Goal: Information Seeking & Learning: Find specific fact

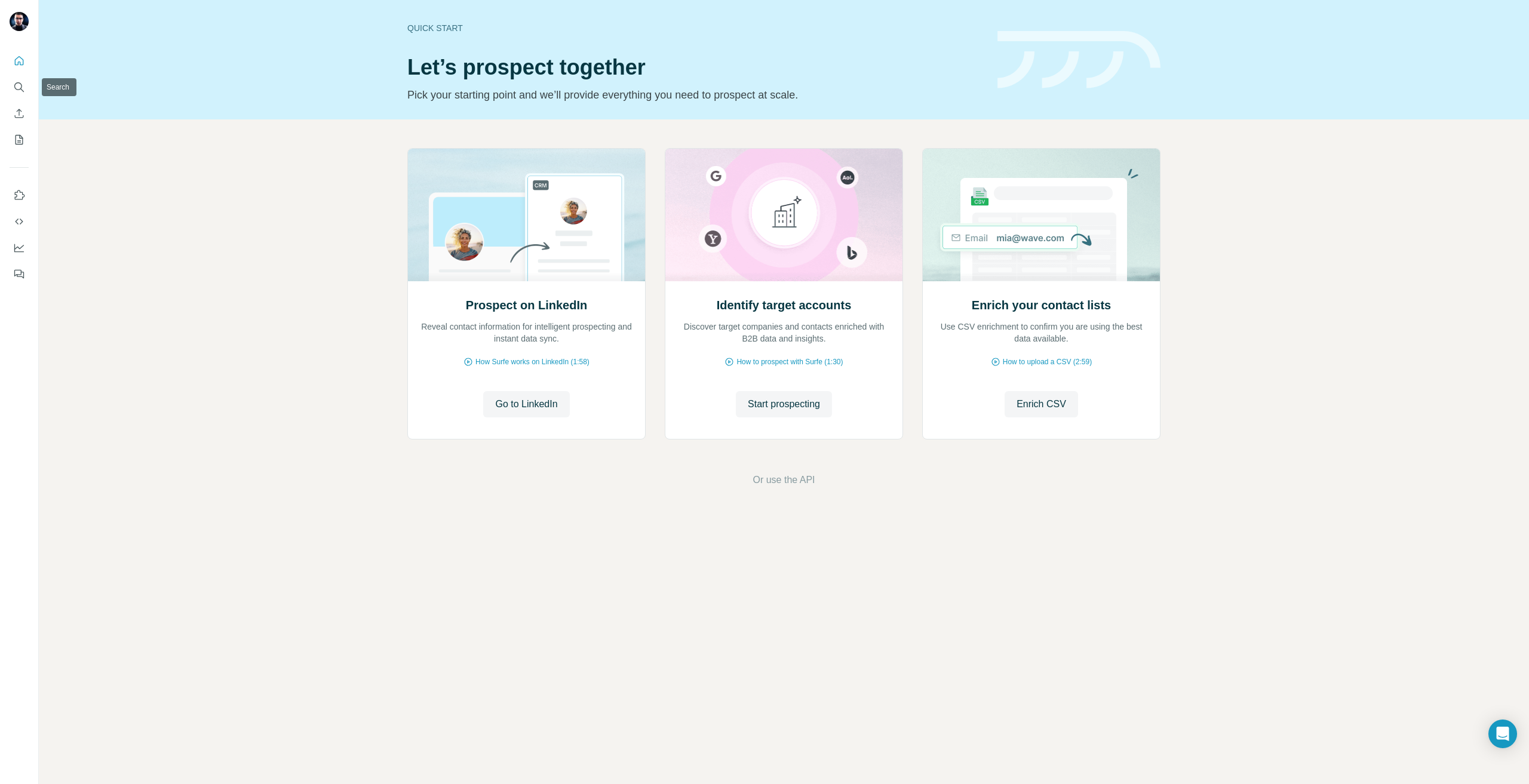
click at [26, 101] on nav at bounding box center [20, 100] width 20 height 101
click at [21, 94] on button "Search" at bounding box center [20, 87] width 20 height 22
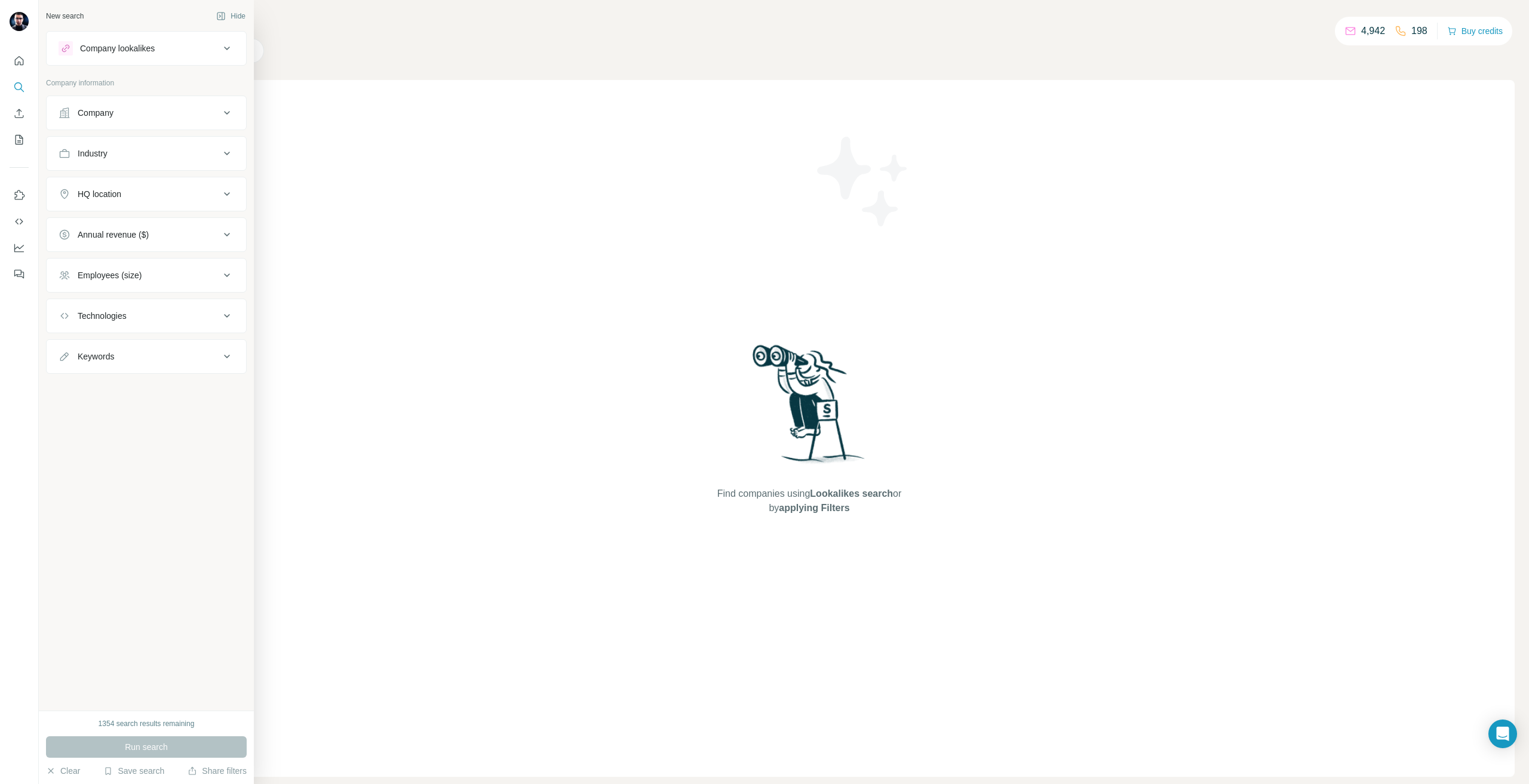
click at [109, 204] on button "HQ location" at bounding box center [147, 194] width 200 height 28
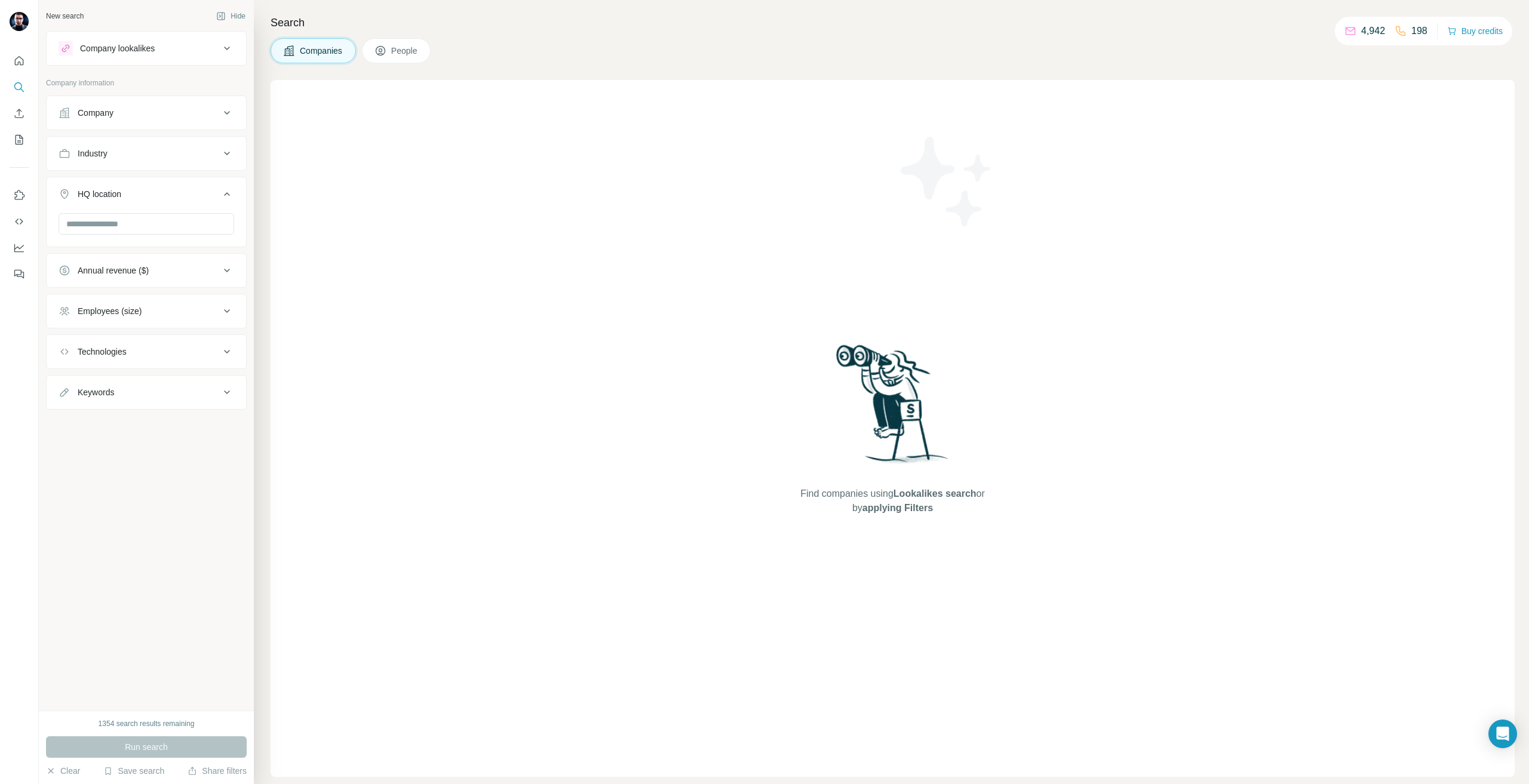
click at [87, 166] on button "Industry" at bounding box center [147, 153] width 200 height 28
click at [87, 166] on button "Industry" at bounding box center [147, 156] width 200 height 33
click at [96, 194] on div "HQ location" at bounding box center [99, 194] width 44 height 12
click at [131, 242] on button "Annual revenue ($)" at bounding box center [147, 234] width 200 height 28
click at [131, 233] on div "Annual revenue ($)" at bounding box center [113, 235] width 71 height 12
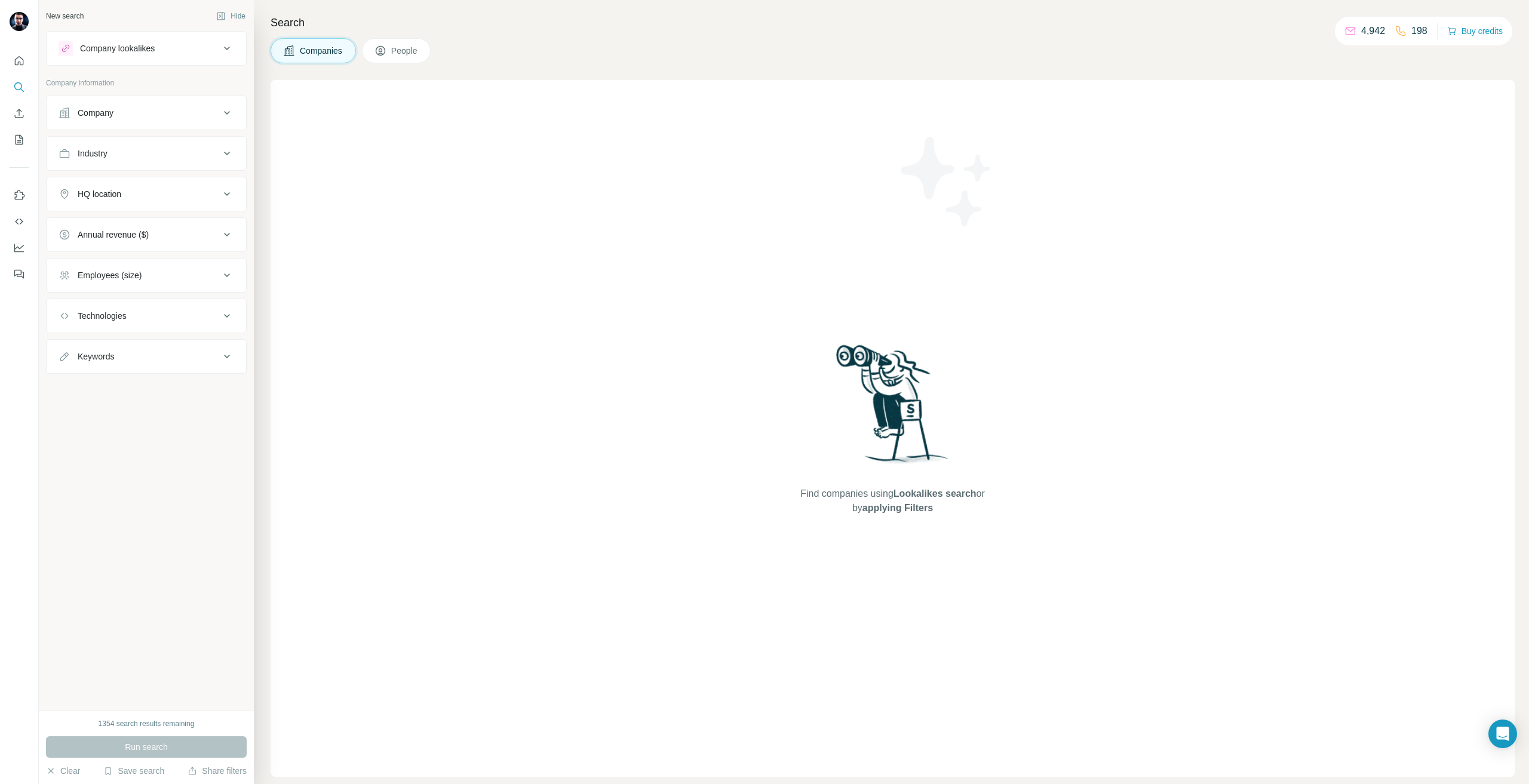
click at [115, 201] on button "HQ location" at bounding box center [147, 194] width 200 height 28
click at [115, 201] on button "HQ location" at bounding box center [147, 197] width 200 height 33
click at [121, 192] on div "HQ location" at bounding box center [99, 194] width 44 height 12
click at [136, 210] on button "HQ location" at bounding box center [147, 197] width 200 height 33
click at [118, 208] on div "HQ location" at bounding box center [146, 194] width 201 height 34
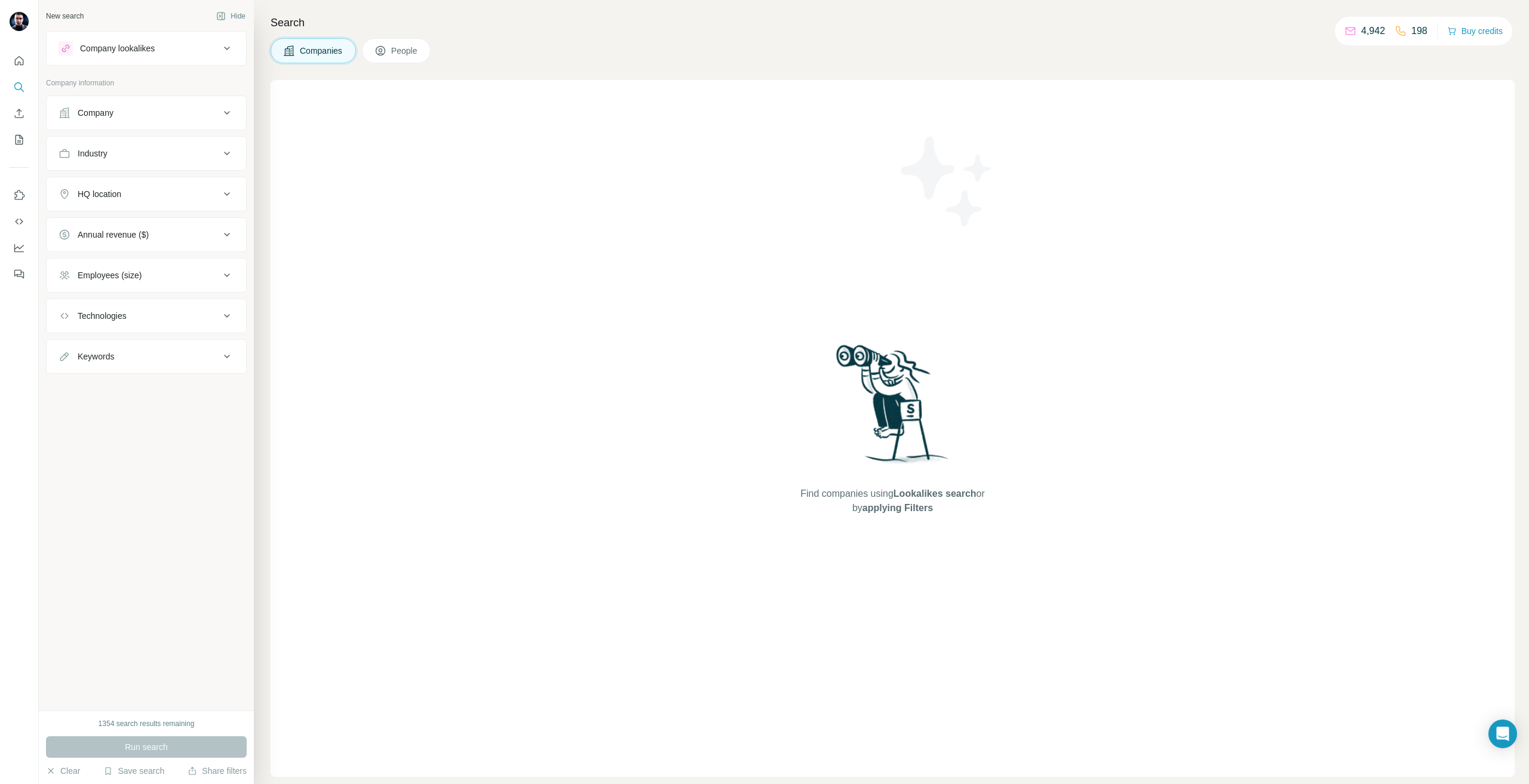
click at [104, 185] on button "HQ location" at bounding box center [147, 194] width 200 height 28
click at [120, 195] on div "HQ location" at bounding box center [99, 194] width 44 height 12
click at [120, 196] on div "HQ location" at bounding box center [99, 194] width 44 height 12
click at [96, 154] on div "Industry" at bounding box center [92, 154] width 30 height 12
click at [96, 164] on button "Industry" at bounding box center [147, 156] width 200 height 33
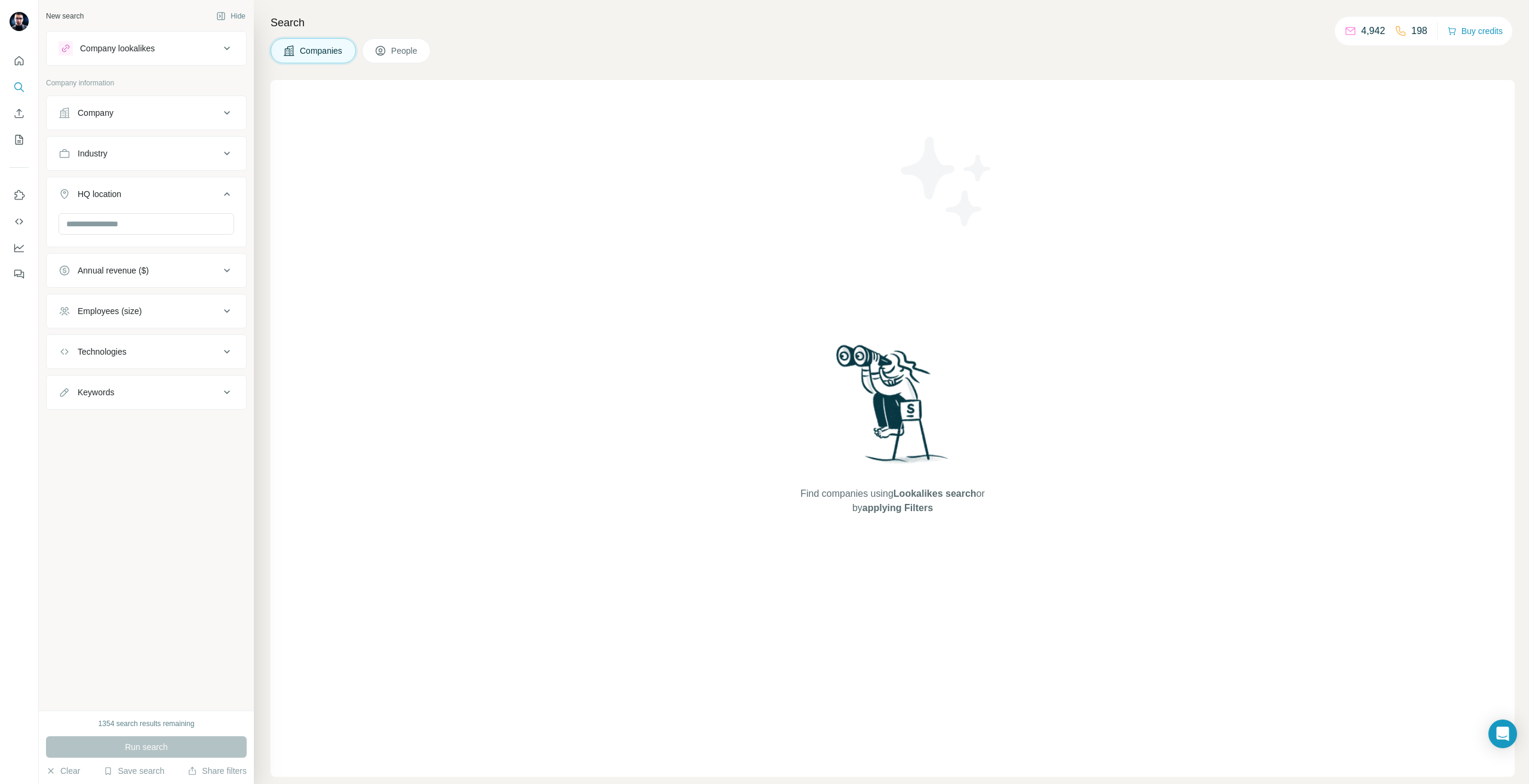
click at [116, 208] on button "HQ location" at bounding box center [147, 197] width 200 height 33
click at [121, 230] on button "Annual revenue ($)" at bounding box center [147, 234] width 200 height 28
click at [121, 230] on div "Annual revenue ($)" at bounding box center [113, 235] width 71 height 12
click at [144, 316] on div "Technologies" at bounding box center [139, 316] width 162 height 12
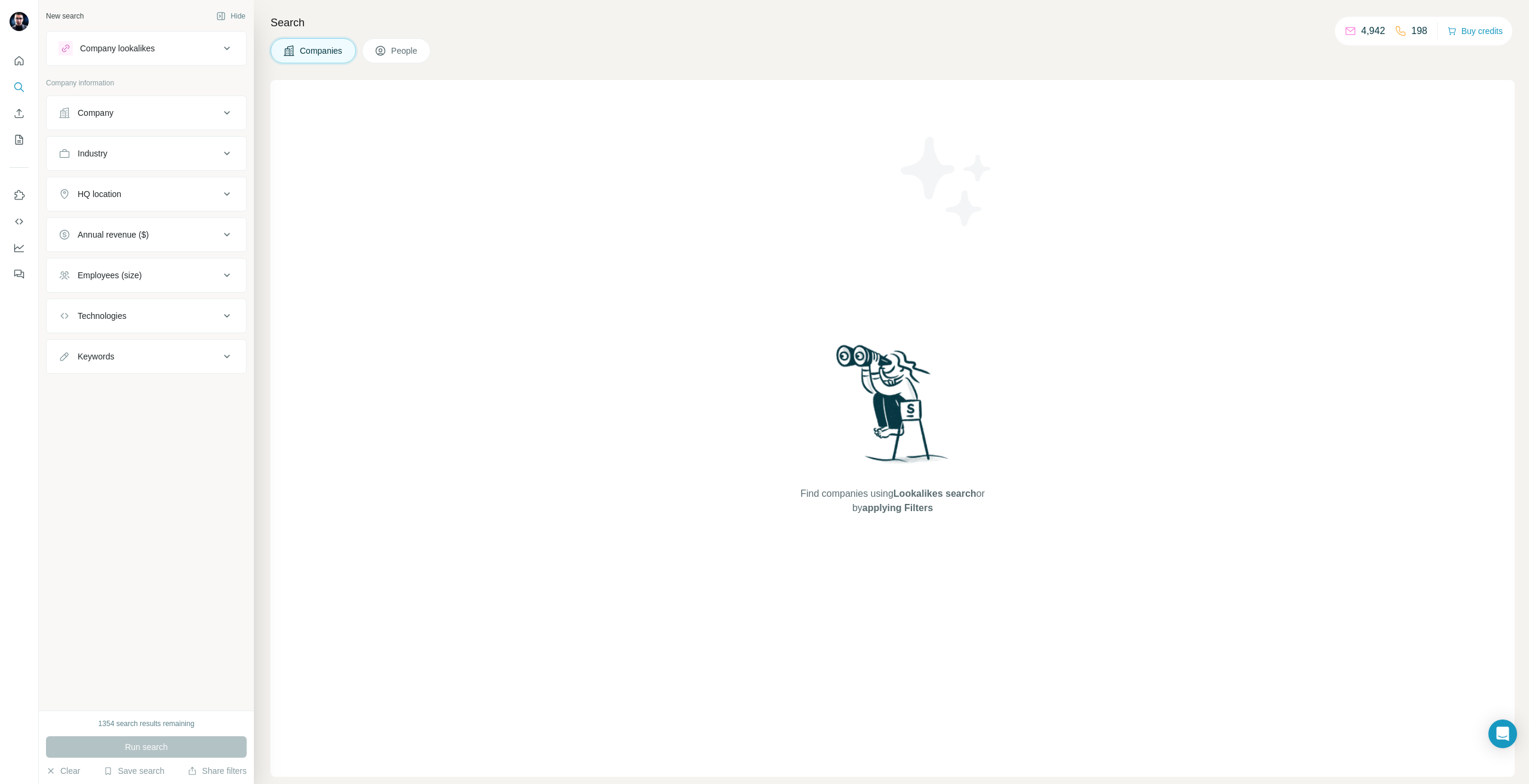
click at [127, 120] on button "Company" at bounding box center [147, 113] width 200 height 28
click at [130, 163] on input "text" at bounding box center [146, 165] width 175 height 22
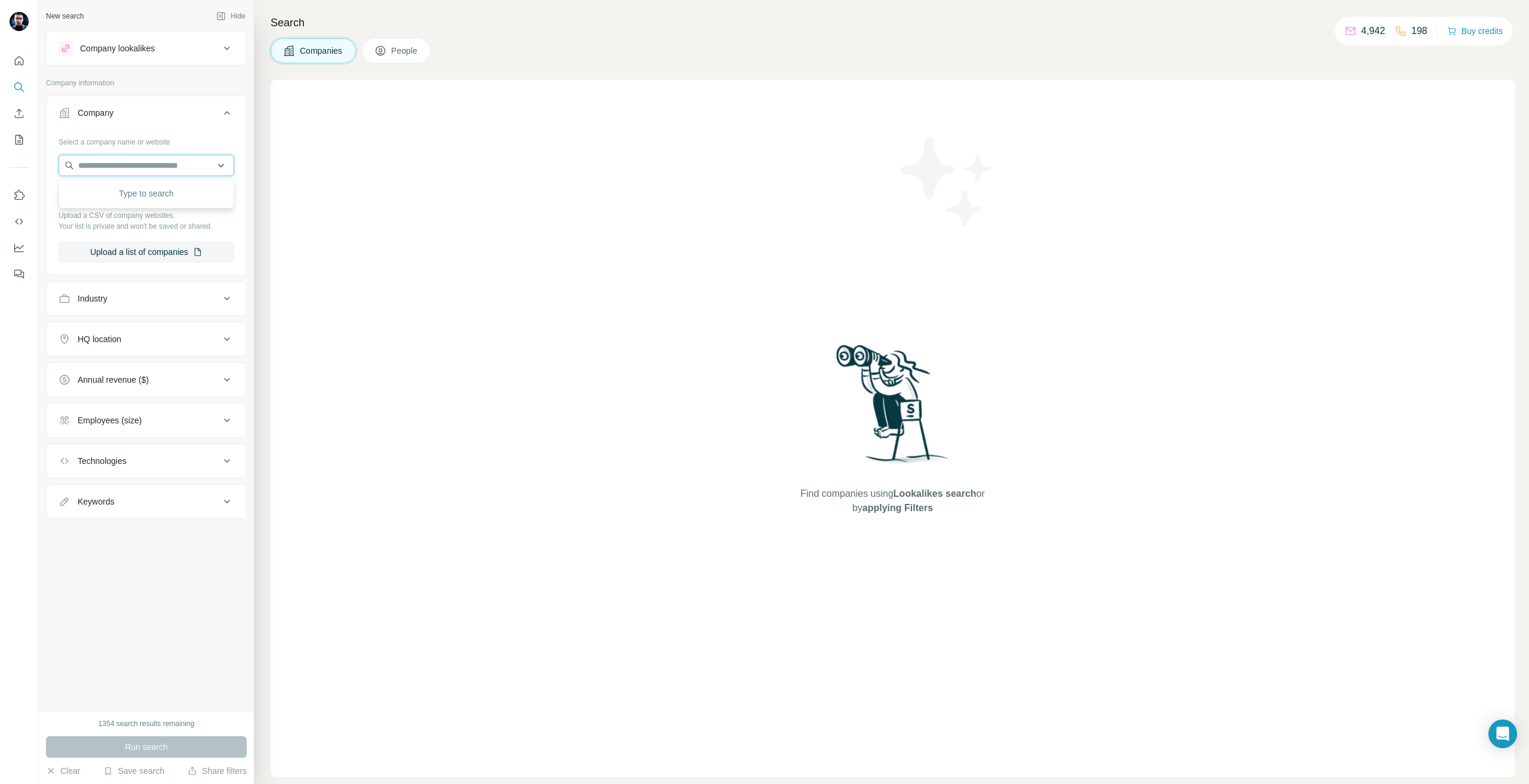
paste input "**********"
type input "**********"
click at [155, 186] on div "[PERSON_NAME] Group [PERSON_NAME][DOMAIN_NAME]" at bounding box center [146, 198] width 169 height 32
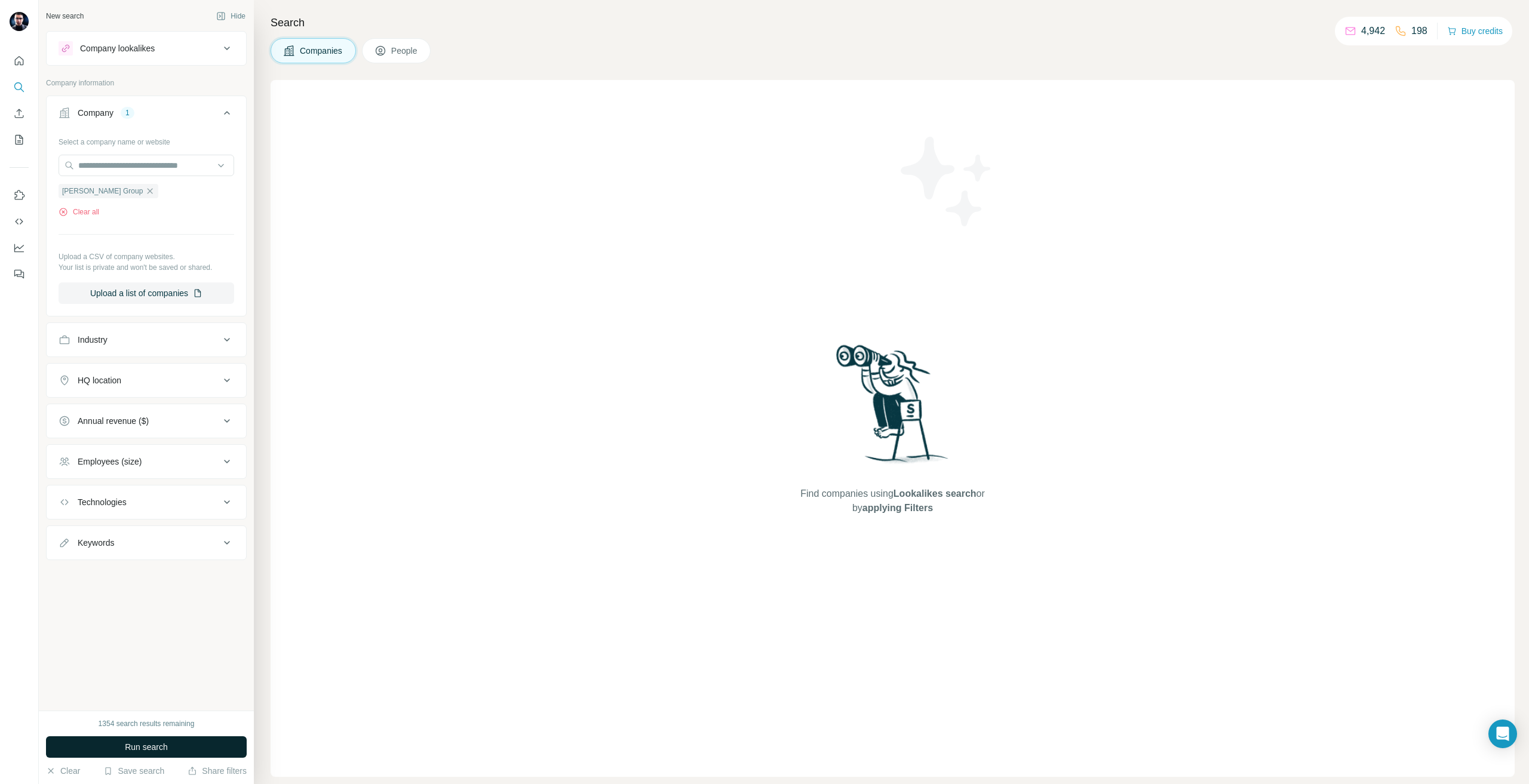
click at [154, 749] on span "Run search" at bounding box center [147, 747] width 43 height 12
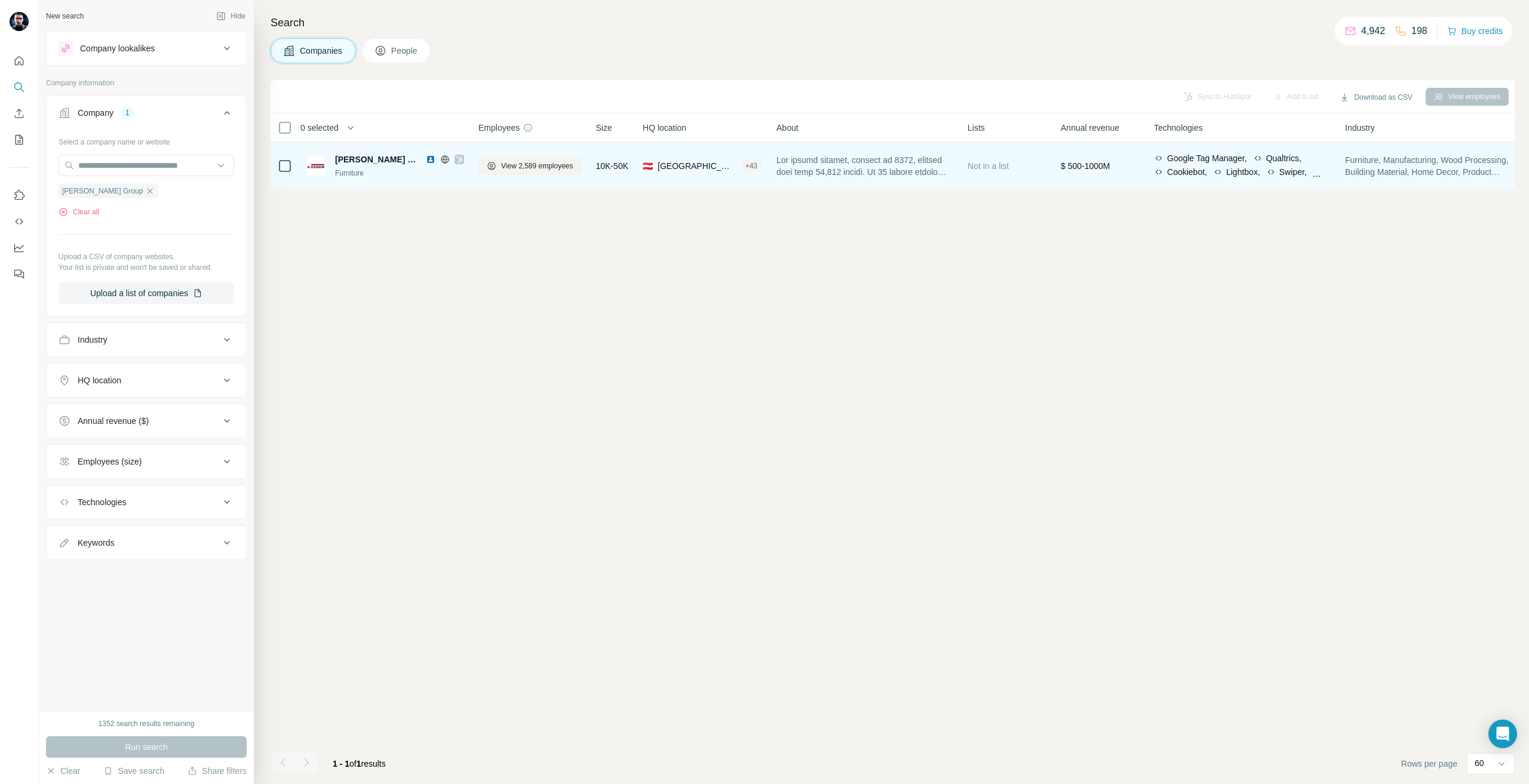
click at [476, 160] on td "View 2,589 employees" at bounding box center [530, 165] width 117 height 48
click at [496, 159] on button "View 2,589 employees" at bounding box center [531, 165] width 104 height 18
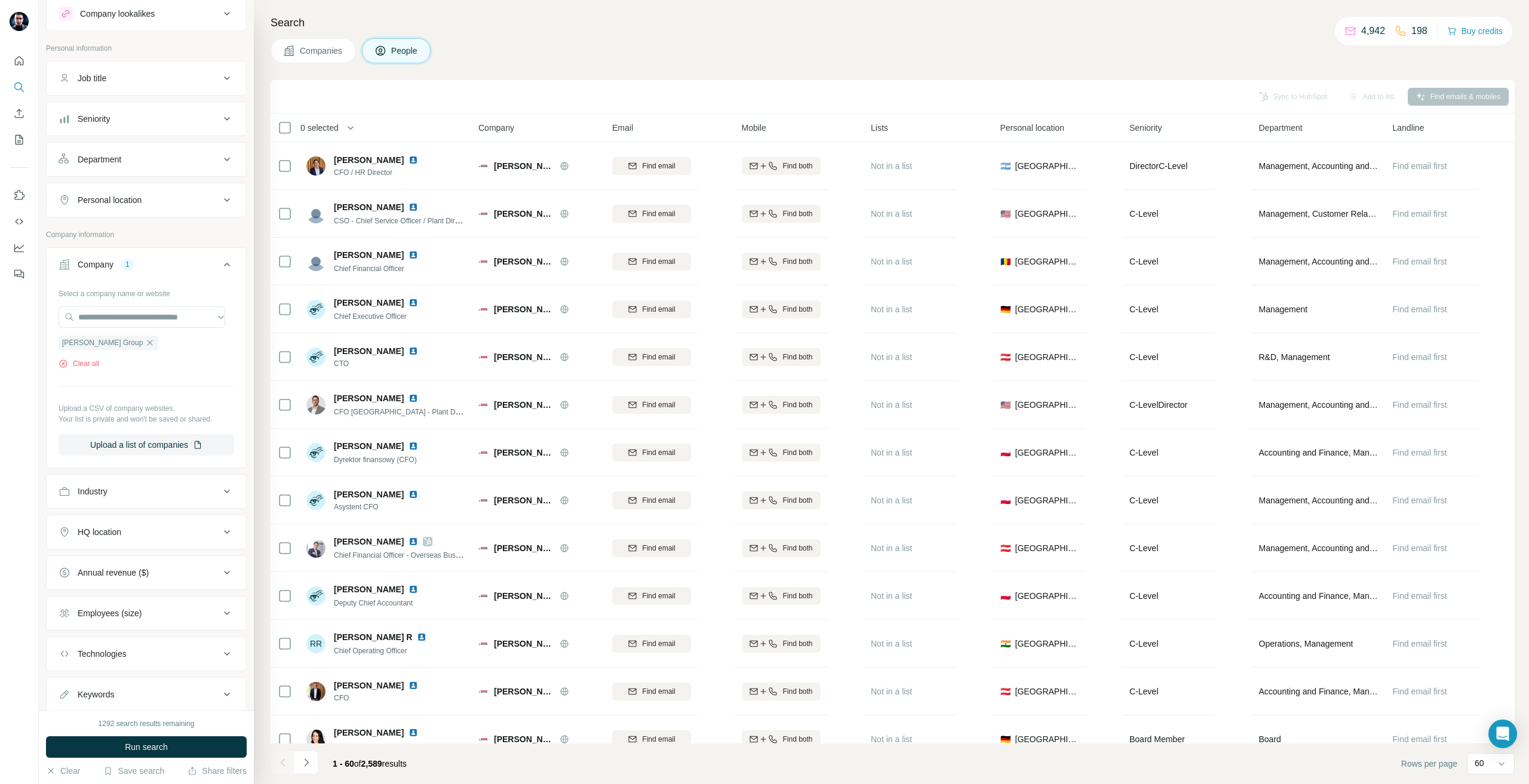
scroll to position [69, 0]
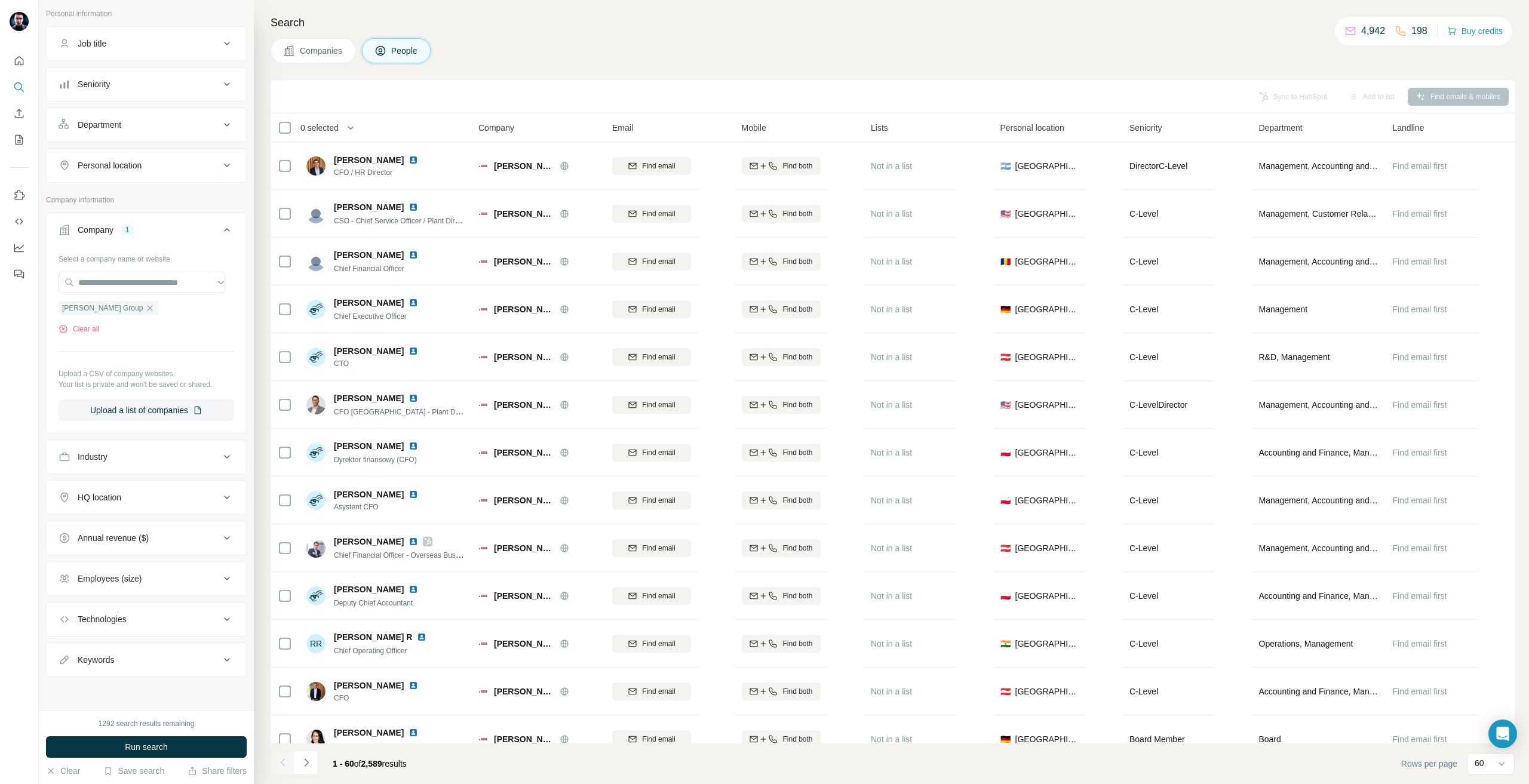
click at [116, 163] on div "Personal location" at bounding box center [109, 165] width 64 height 12
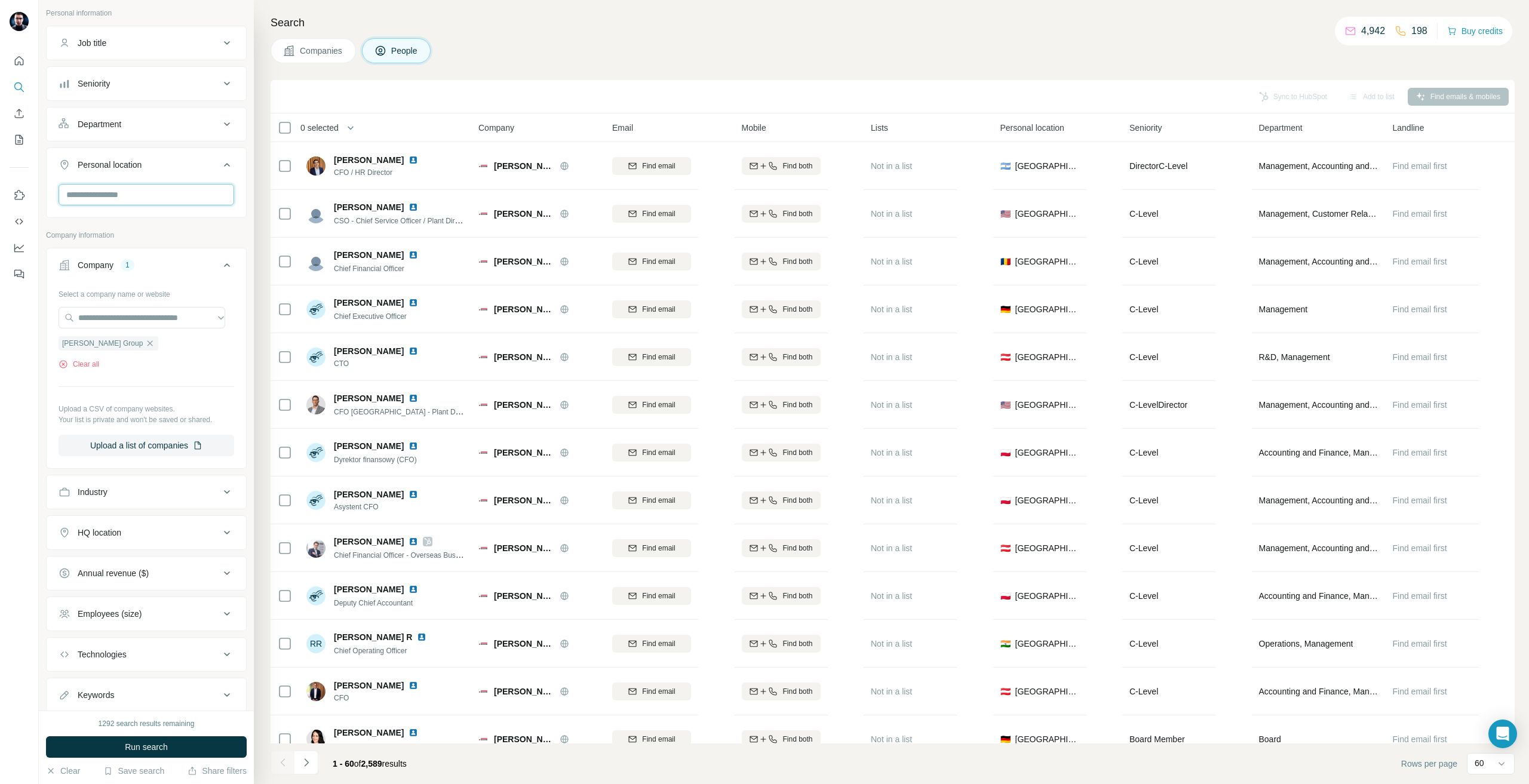
click at [99, 191] on input "text" at bounding box center [146, 195] width 175 height 22
type input "***"
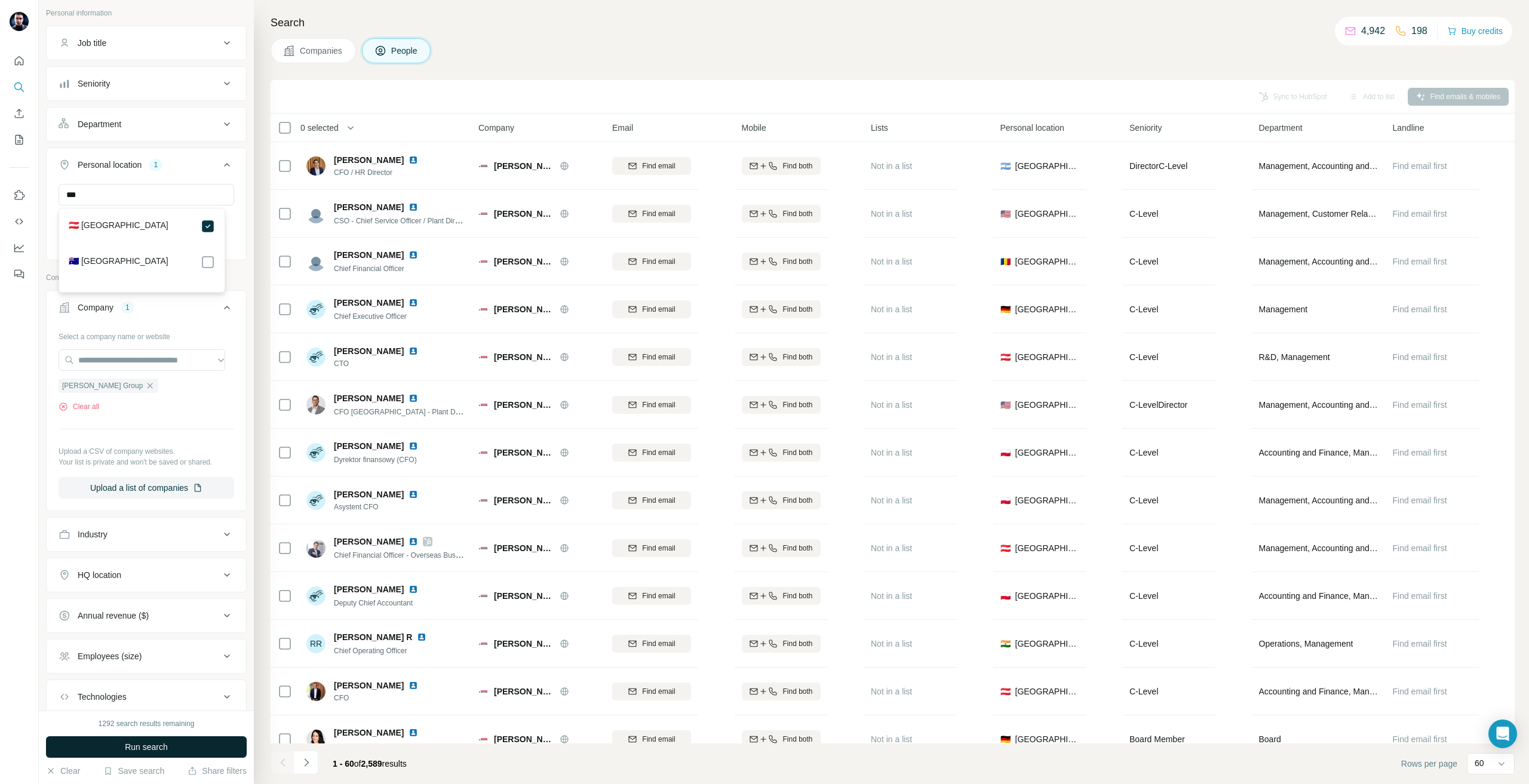
click at [207, 750] on button "Run search" at bounding box center [146, 747] width 201 height 22
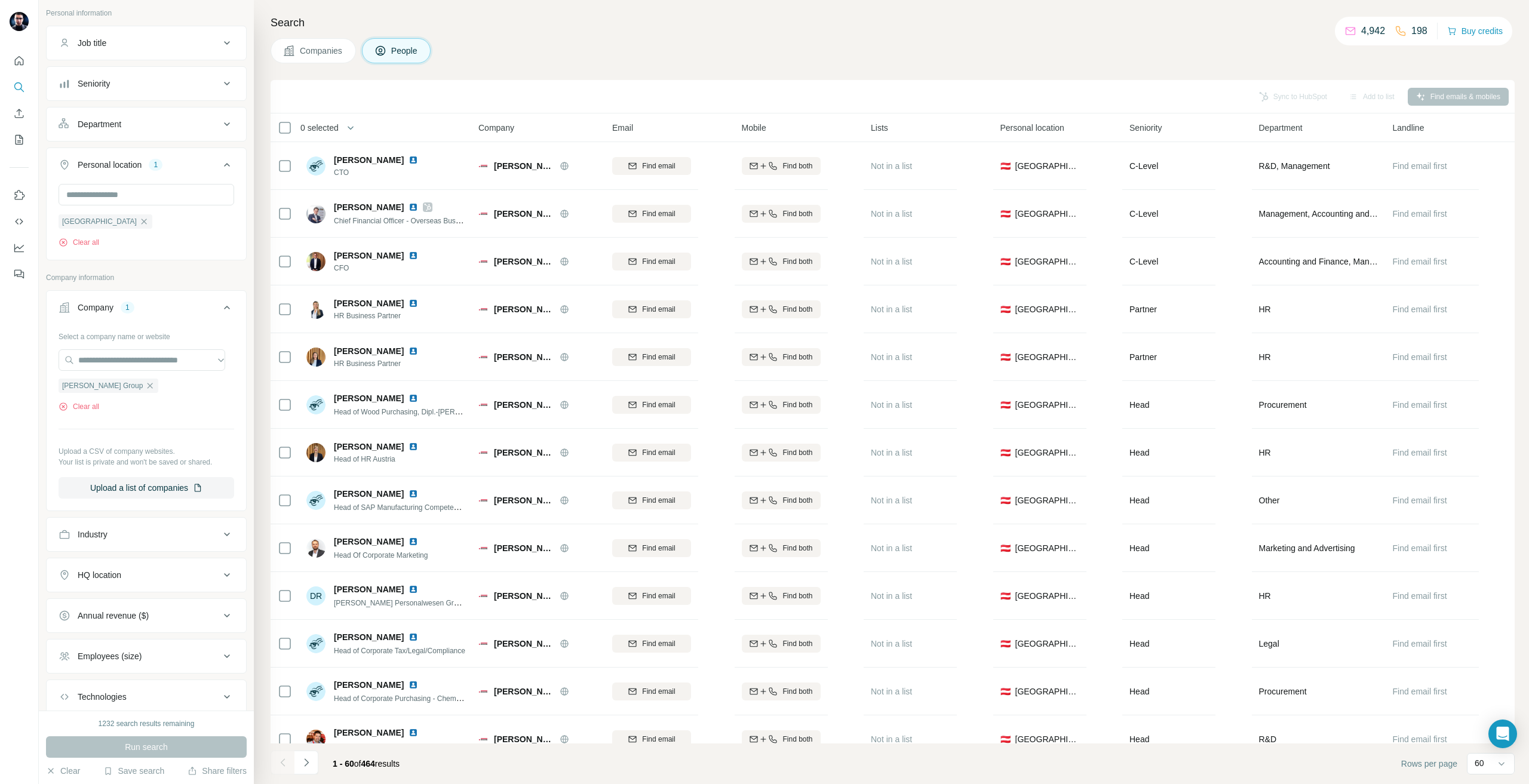
click at [120, 43] on div "Job title" at bounding box center [139, 43] width 162 height 12
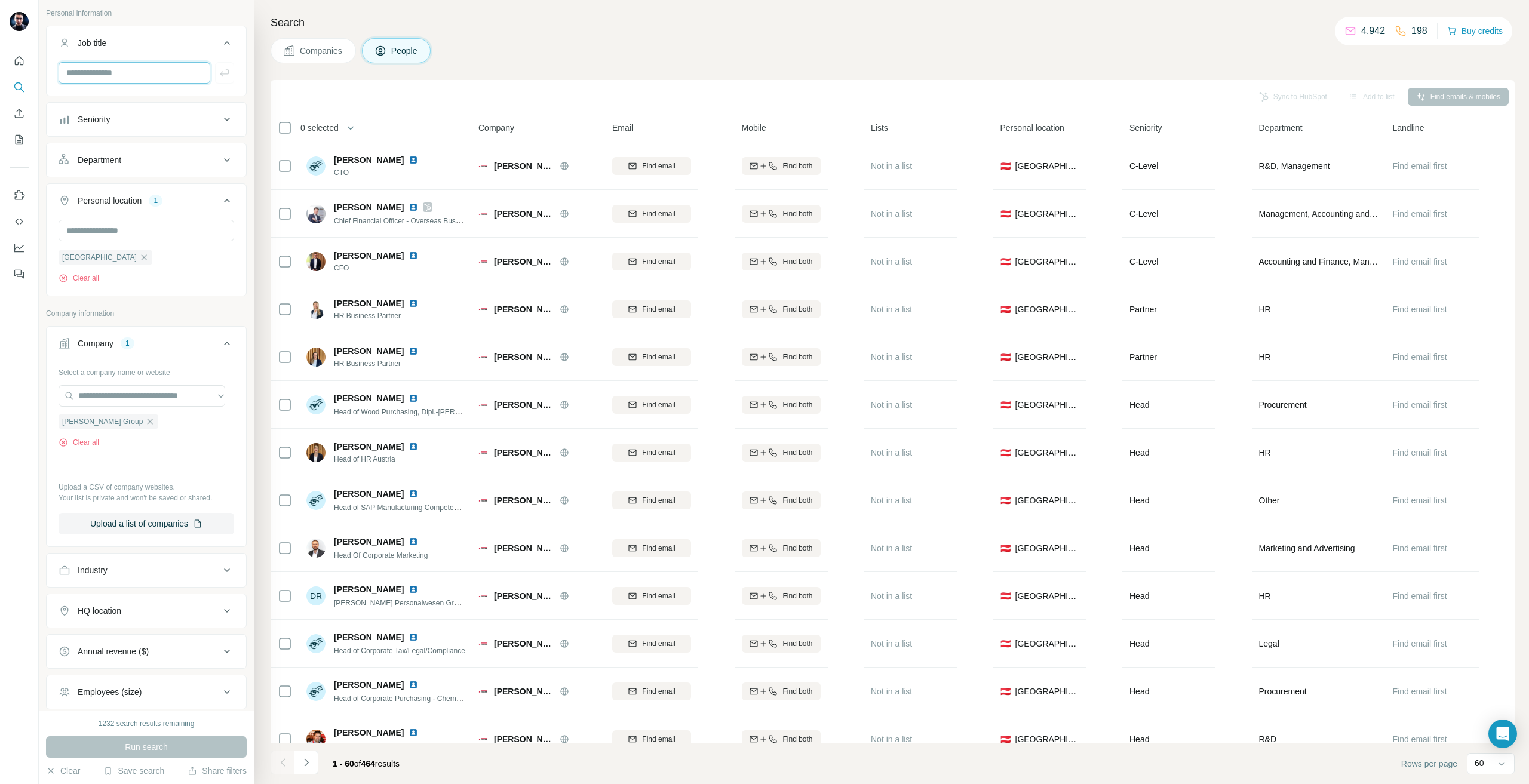
click at [101, 77] on input "text" at bounding box center [134, 72] width 152 height 22
type input "*****"
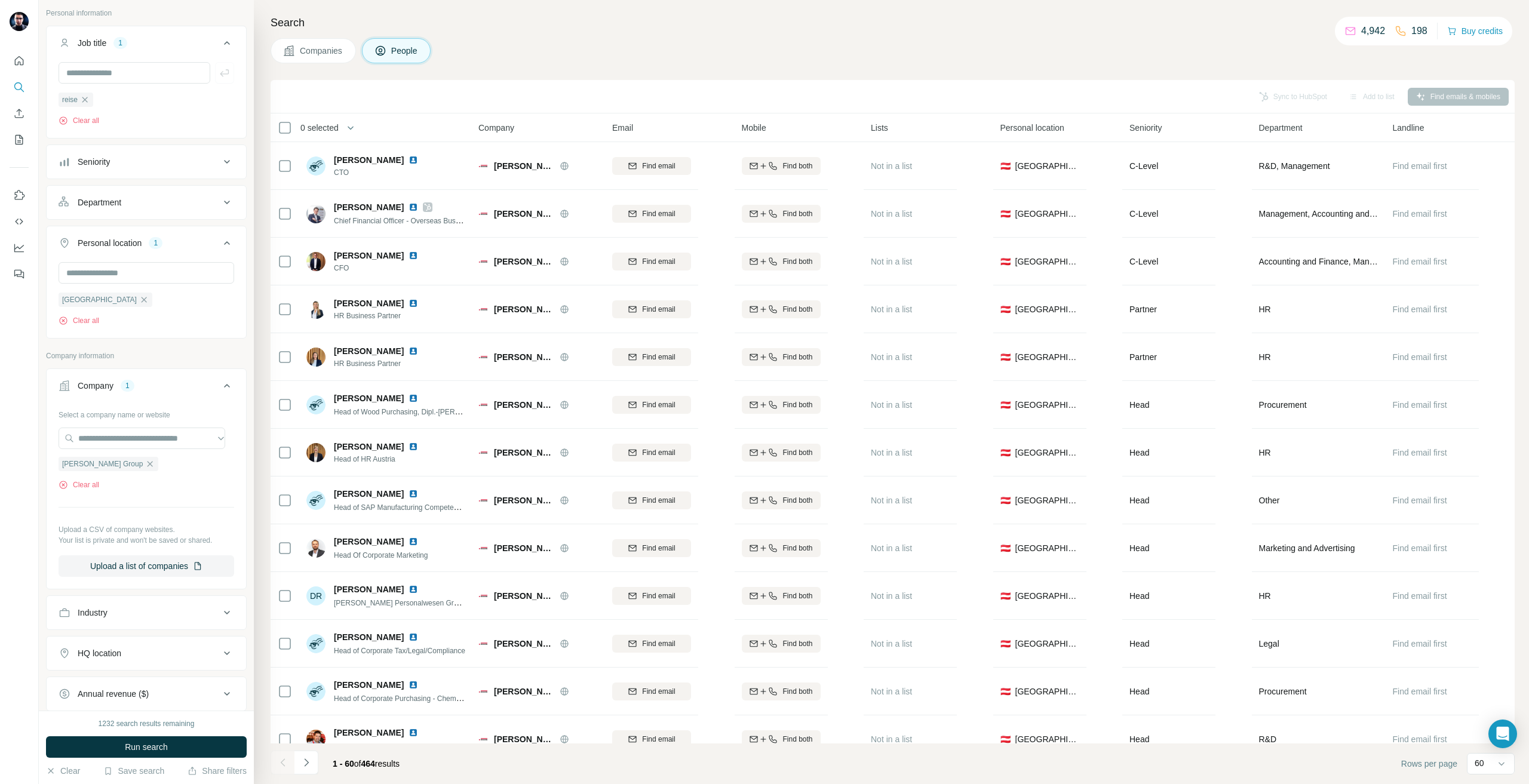
click at [188, 736] on div "1232 search results remaining Run search Clear Save search Share filters" at bounding box center [147, 747] width 215 height 73
click at [185, 735] on div "1232 search results remaining Run search Clear Save search Share filters" at bounding box center [147, 747] width 215 height 73
click at [180, 740] on button "Run search" at bounding box center [146, 747] width 201 height 22
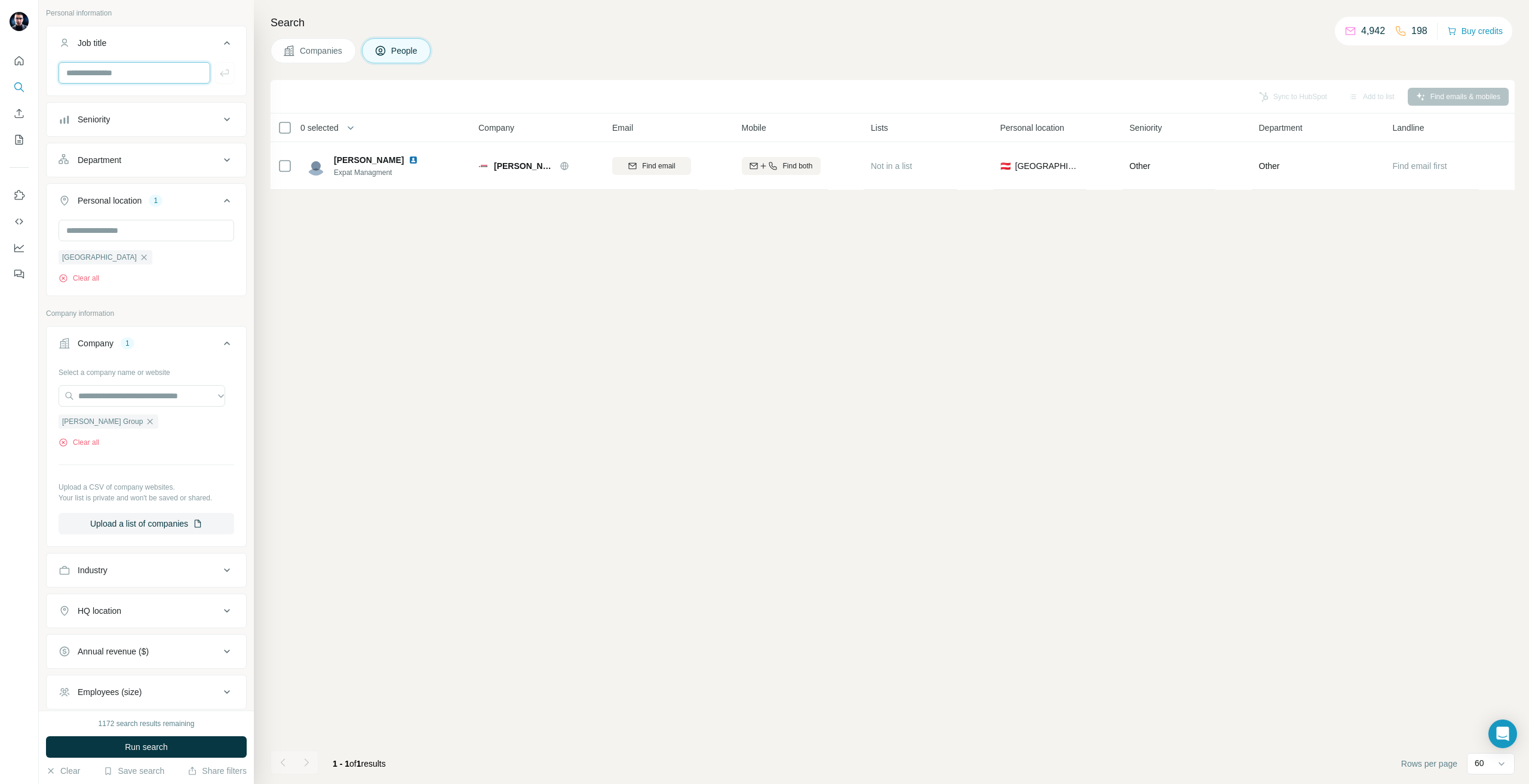
click at [115, 74] on input "text" at bounding box center [134, 72] width 152 height 22
type input "******"
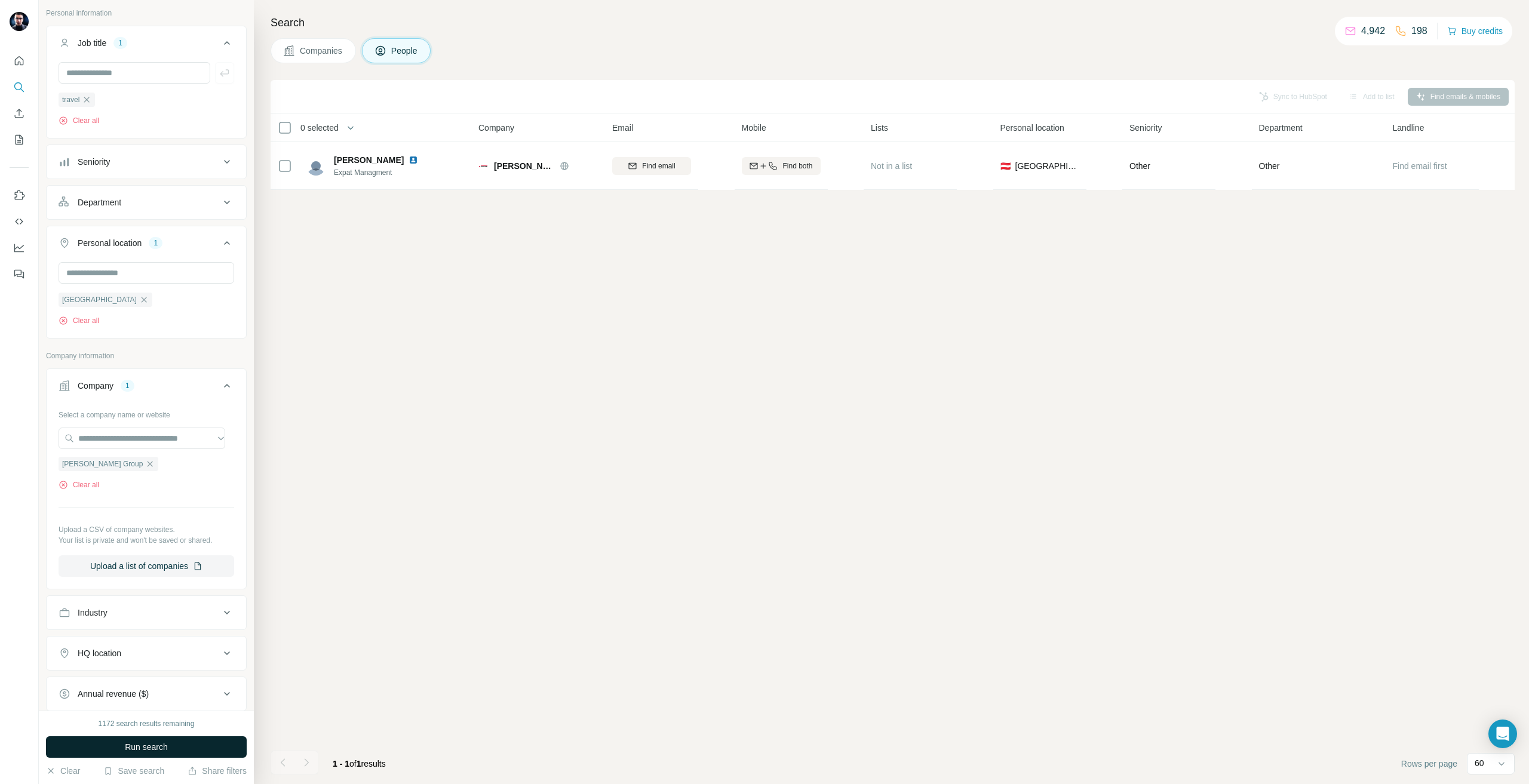
click at [178, 751] on button "Run search" at bounding box center [146, 747] width 201 height 22
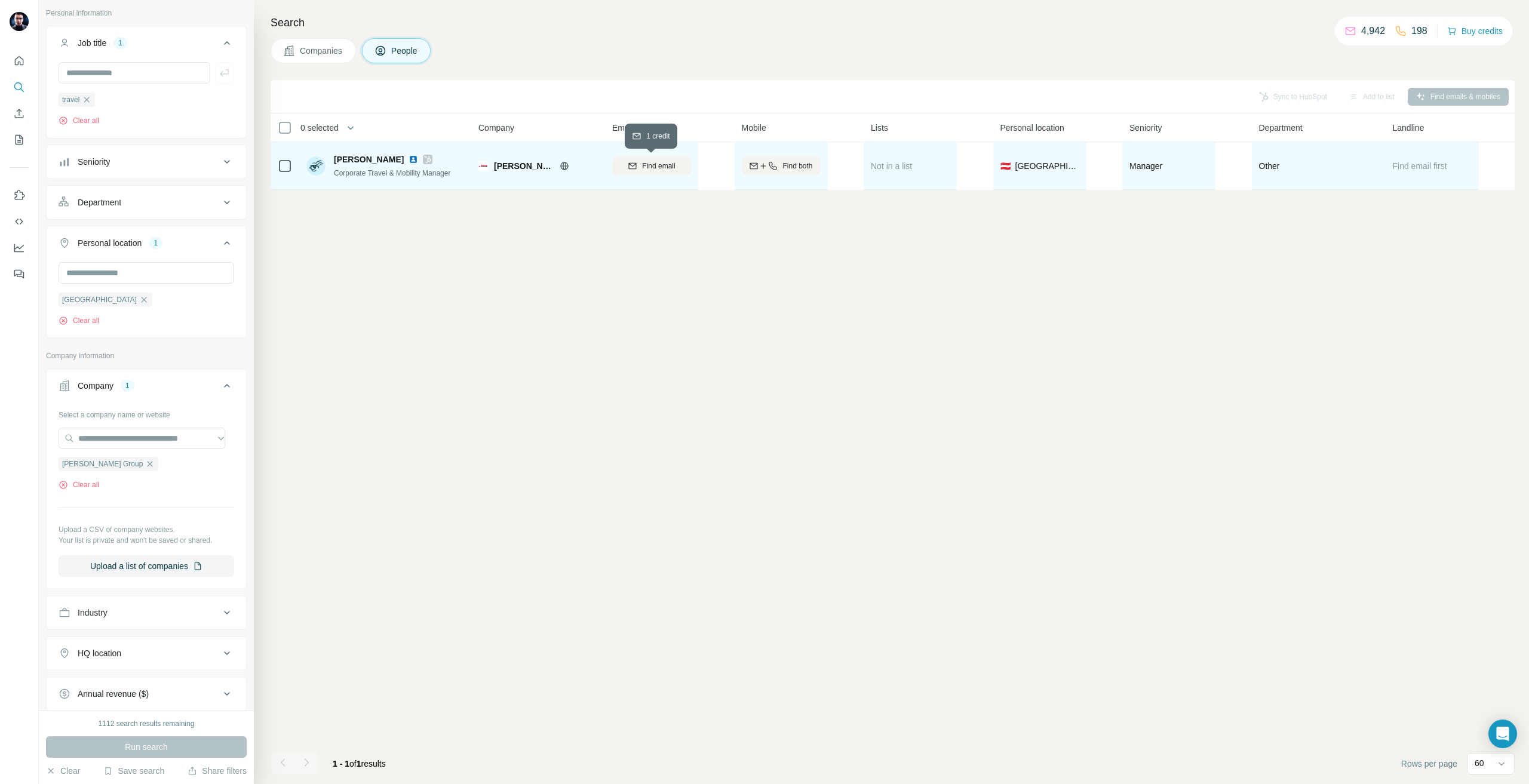
click at [634, 170] on icon "button" at bounding box center [632, 166] width 10 height 10
click at [408, 159] on img at bounding box center [413, 160] width 10 height 10
